Goal: Ask a question

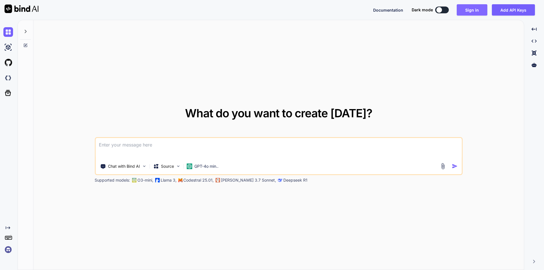
click at [463, 8] on button "Sign in" at bounding box center [471, 9] width 31 height 11
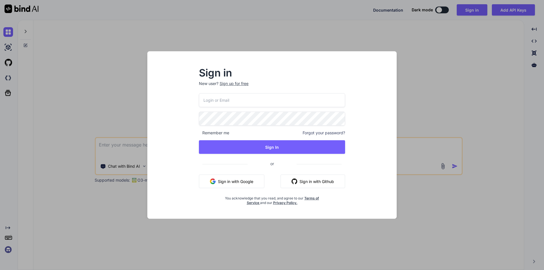
drag, startPoint x: 213, startPoint y: 104, endPoint x: 234, endPoint y: 108, distance: 21.3
click at [217, 104] on input "email" at bounding box center [272, 100] width 146 height 14
type input "c"
drag, startPoint x: 256, startPoint y: 100, endPoint x: 198, endPoint y: 100, distance: 58.9
click at [198, 100] on div "Sign in New user? Sign up for free [EMAIL_ADDRESS][DOMAIN_NAME] Remember me For…" at bounding box center [272, 136] width 164 height 137
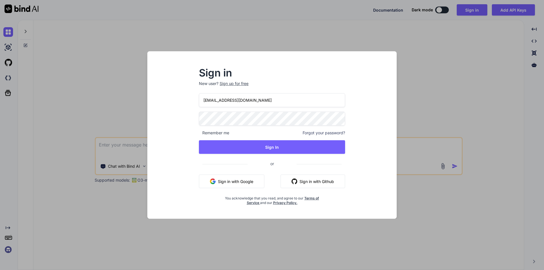
type input "[EMAIL_ADDRESS][DOMAIN_NAME]"
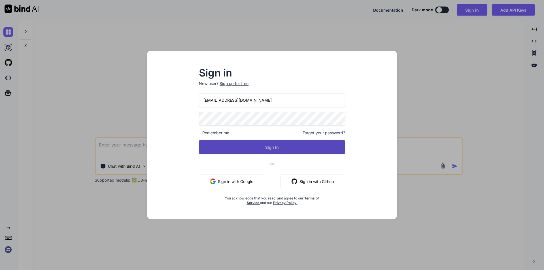
click at [279, 146] on button "Sign In" at bounding box center [272, 147] width 146 height 14
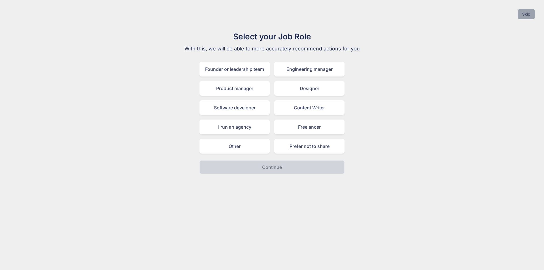
click at [521, 14] on button "Skip" at bounding box center [525, 14] width 17 height 10
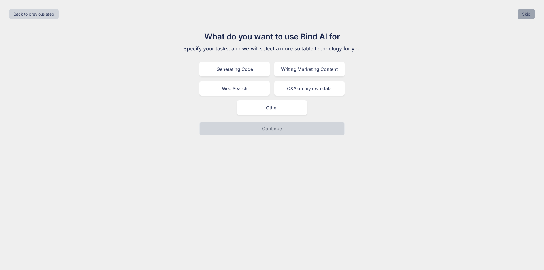
click at [521, 14] on button "Skip" at bounding box center [525, 14] width 17 height 10
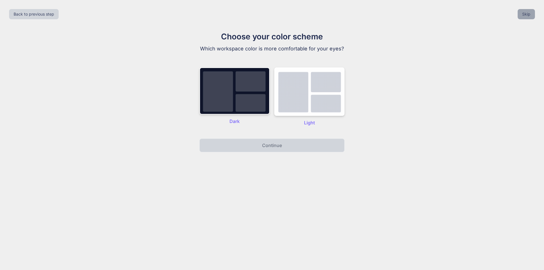
click at [521, 14] on button "Skip" at bounding box center [525, 14] width 17 height 10
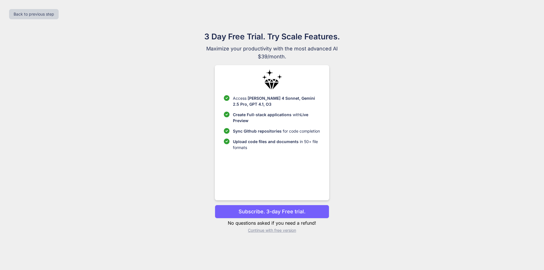
click at [277, 229] on p "Continue with free version" at bounding box center [272, 230] width 114 height 6
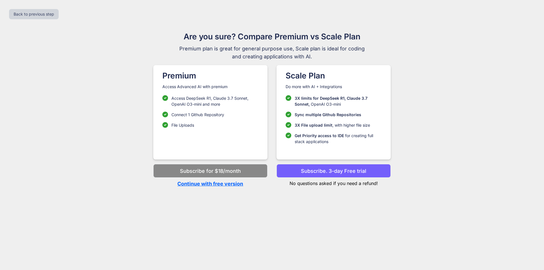
click at [232, 185] on p "Continue with free version" at bounding box center [210, 184] width 114 height 8
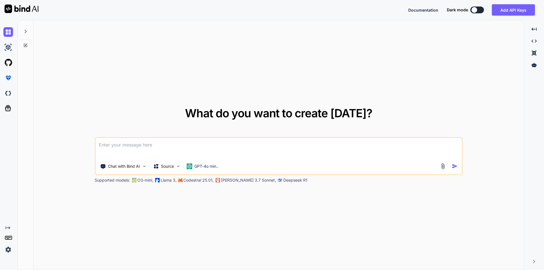
type textarea "x"
click at [145, 144] on textarea at bounding box center [278, 148] width 366 height 21
paste textarea "Schema::connection('mysql_admin')->create( 'exhibitor_document', function (Blue…"
type textarea "Schema::connection('mysql_admin')->create( 'exhibitor_document', function (Blue…"
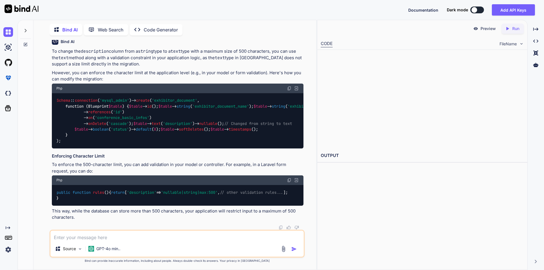
scroll to position [139, 0]
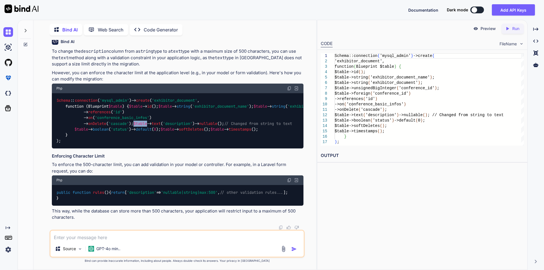
drag, startPoint x: 74, startPoint y: 84, endPoint x: 89, endPoint y: 84, distance: 14.4
click at [89, 97] on code "Schema :: connection ( 'mysql_admin' )-> create ( 'exhibitor_document' , functi…" at bounding box center [282, 120] width 453 height 46
click at [161, 97] on code "Schema :: connection ( 'mysql_admin' )-> create ( 'exhibitor_document' , functi…" at bounding box center [282, 120] width 453 height 46
click at [93, 238] on textarea at bounding box center [176, 235] width 253 height 10
type textarea "how to change it in existing table"
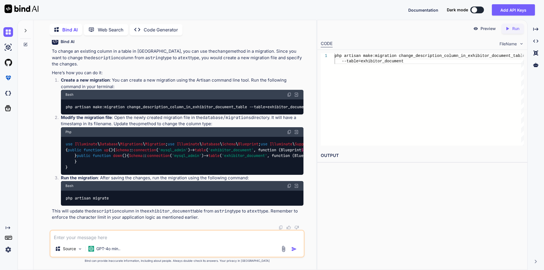
scroll to position [425, 0]
drag, startPoint x: 92, startPoint y: 129, endPoint x: 208, endPoint y: 129, distance: 115.5
click at [208, 141] on code "use Illuminate \ Database \ Migrations \ Migration ; use Illuminate \ Database …" at bounding box center [289, 155] width 448 height 29
click at [80, 237] on textarea at bounding box center [176, 235] width 253 height 10
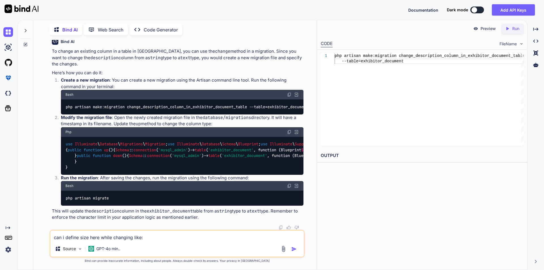
paste textarea "Schema::connection('mysql_admin')->create( 'exhibitor_document', function (Blue…"
drag, startPoint x: 209, startPoint y: 109, endPoint x: 93, endPoint y: 110, distance: 115.2
click at [93, 141] on code "use Illuminate \ Database \ Migrations \ Migration ; use Illuminate \ Database …" at bounding box center [289, 155] width 448 height 29
copy code "$table -> text ( 'description' )-> nullable ()-> change ();"
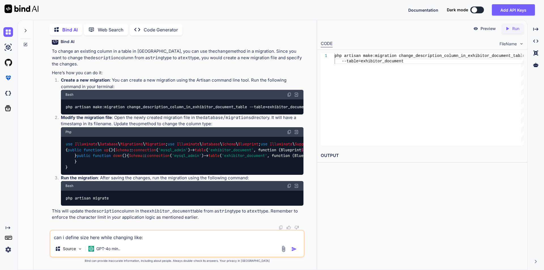
click at [156, 239] on textarea "can i define size here while changing like:" at bounding box center [176, 235] width 253 height 10
paste textarea "$table->text('description')->nullable()->change();"
click at [198, 237] on textarea "can i define size here while changing like: $table->text('description')->nullab…" at bounding box center [176, 235] width 253 height 10
type textarea "can i define size here while changing like: $table->text('description', 500)->n…"
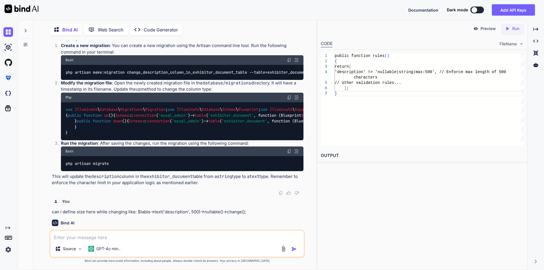
scroll to position [306, 0]
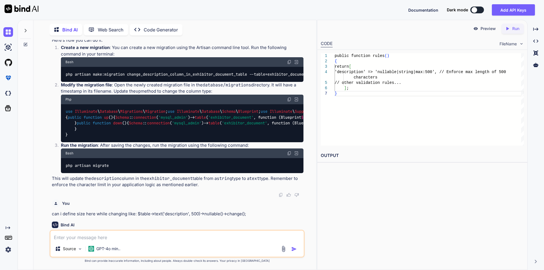
click at [287, 64] on img at bounding box center [289, 62] width 5 height 5
click at [289, 64] on img at bounding box center [289, 62] width 5 height 5
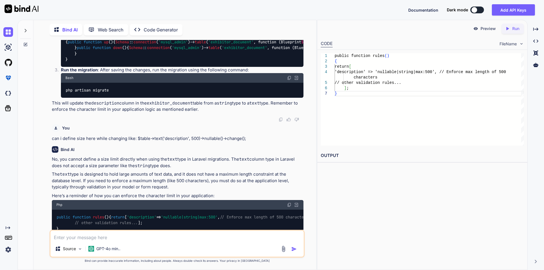
scroll to position [391, 0]
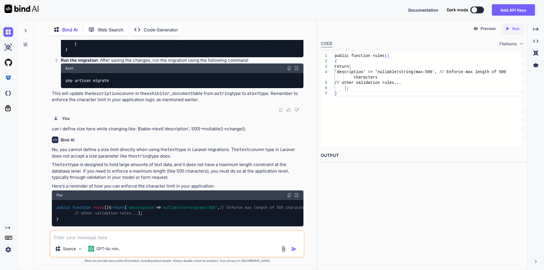
drag, startPoint x: 83, startPoint y: 158, endPoint x: 92, endPoint y: 167, distance: 12.6
click at [92, 57] on div "use Illuminate \ Database \ Migrations \ Migration ; use Illuminate \ Database …" at bounding box center [182, 38] width 242 height 38
copy code "Schema :: connection ( 'mysql_admin' )-> table ( 'exhibitor_document' , functio…"
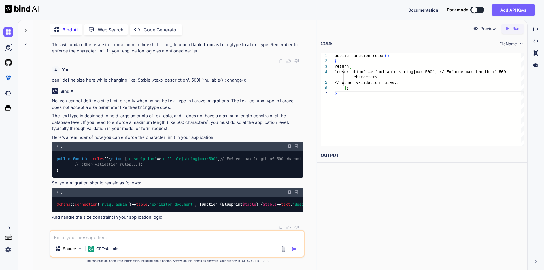
scroll to position [448, 0]
drag, startPoint x: 84, startPoint y: 142, endPoint x: 90, endPoint y: 154, distance: 13.3
copy code "Schema :: connection ( 'mysql_admin' )-> table ( 'exhibitor_document' , functio…"
